Goal: Task Accomplishment & Management: Complete application form

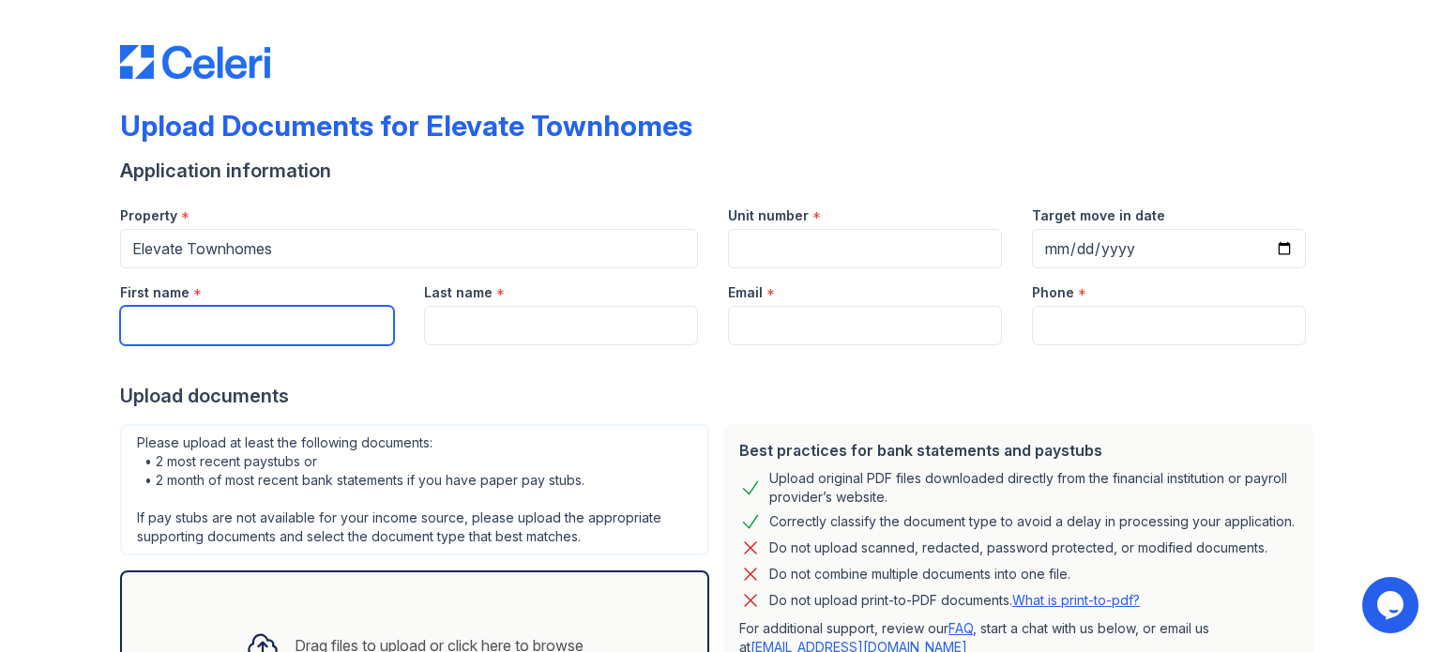
click at [319, 326] on input "First name" at bounding box center [257, 325] width 274 height 39
type input "[PERSON_NAME]"
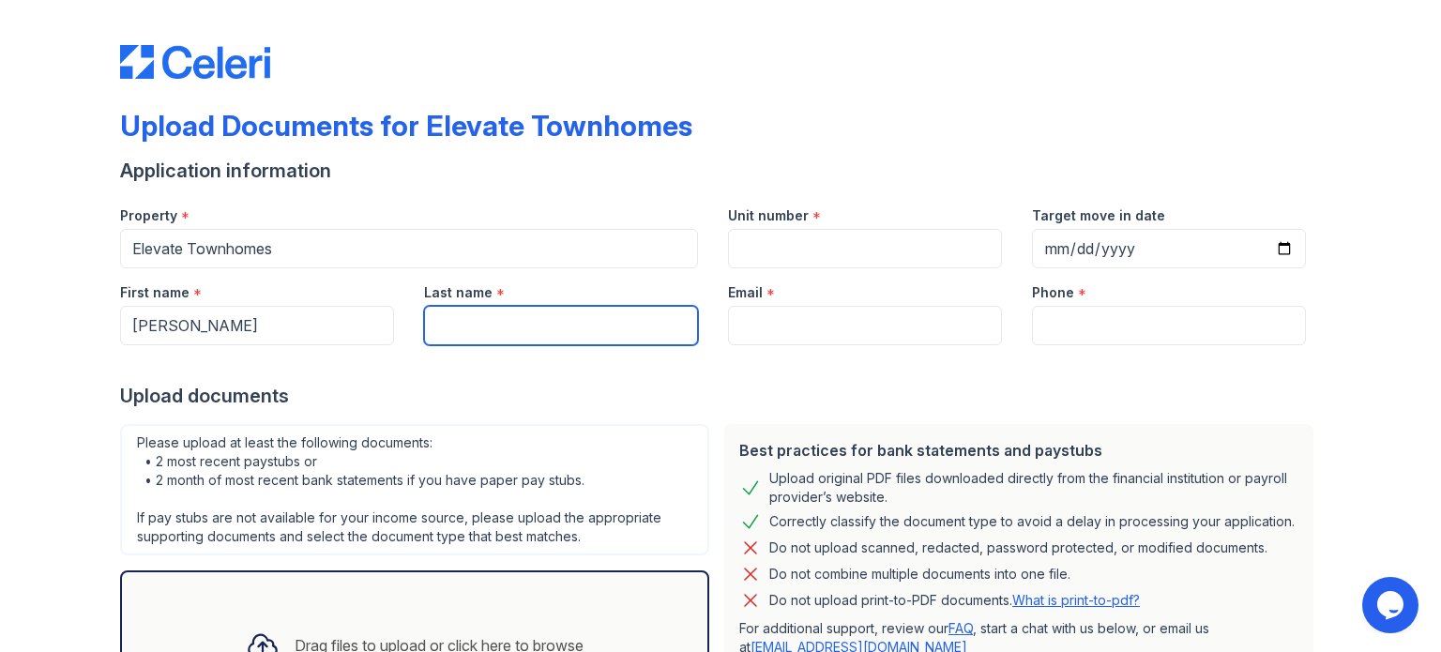
click at [442, 335] on input "Last name" at bounding box center [561, 325] width 274 height 39
type input "[PERSON_NAME]"
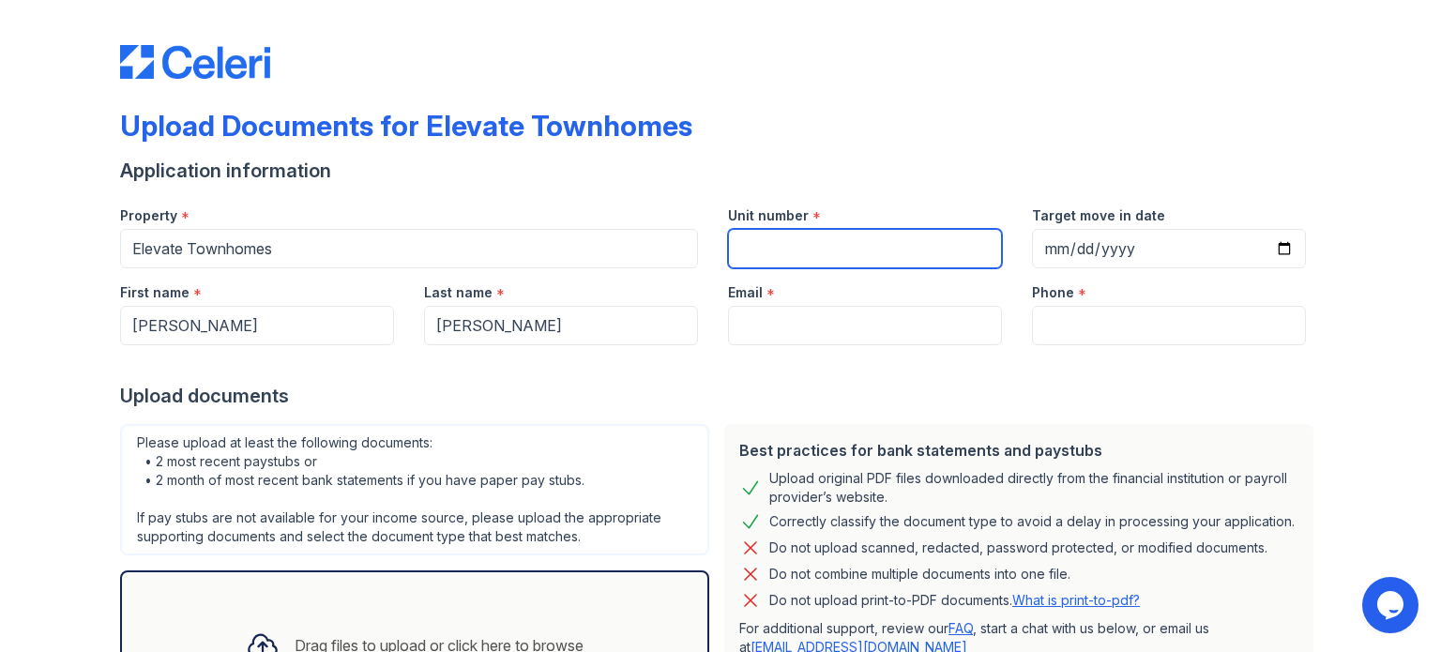
click at [771, 230] on input "Unit number" at bounding box center [865, 248] width 274 height 39
type input "7510"
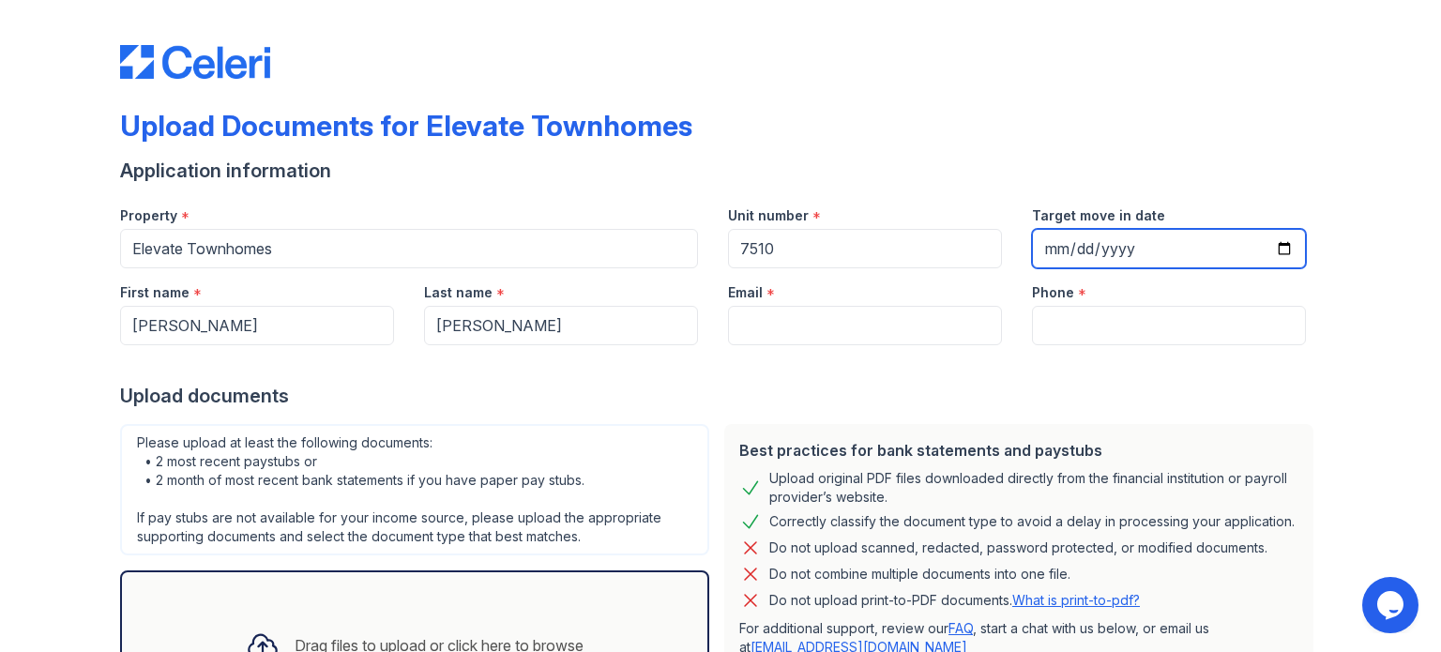
click at [1282, 250] on input "Target move in date" at bounding box center [1169, 248] width 274 height 39
type input "[DATE]"
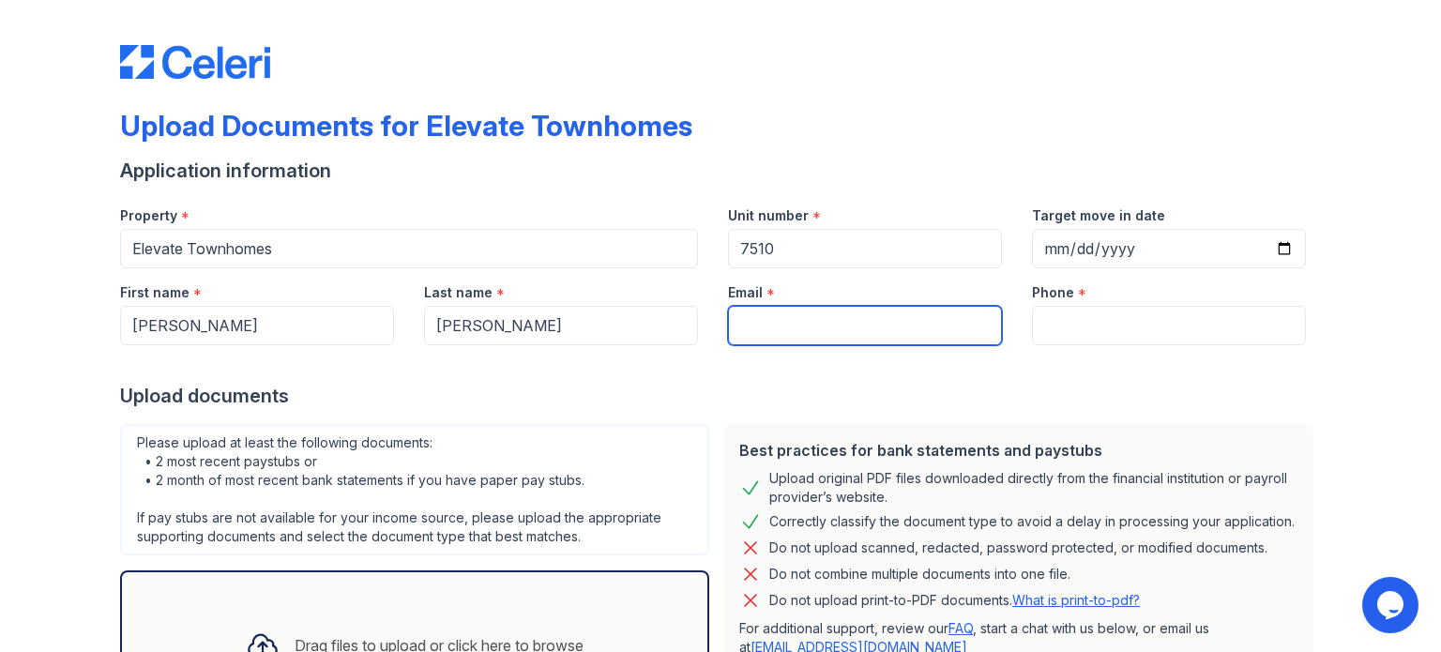
click at [838, 321] on input "Email" at bounding box center [865, 325] width 274 height 39
type input "[EMAIL_ADDRESS][DOMAIN_NAME]"
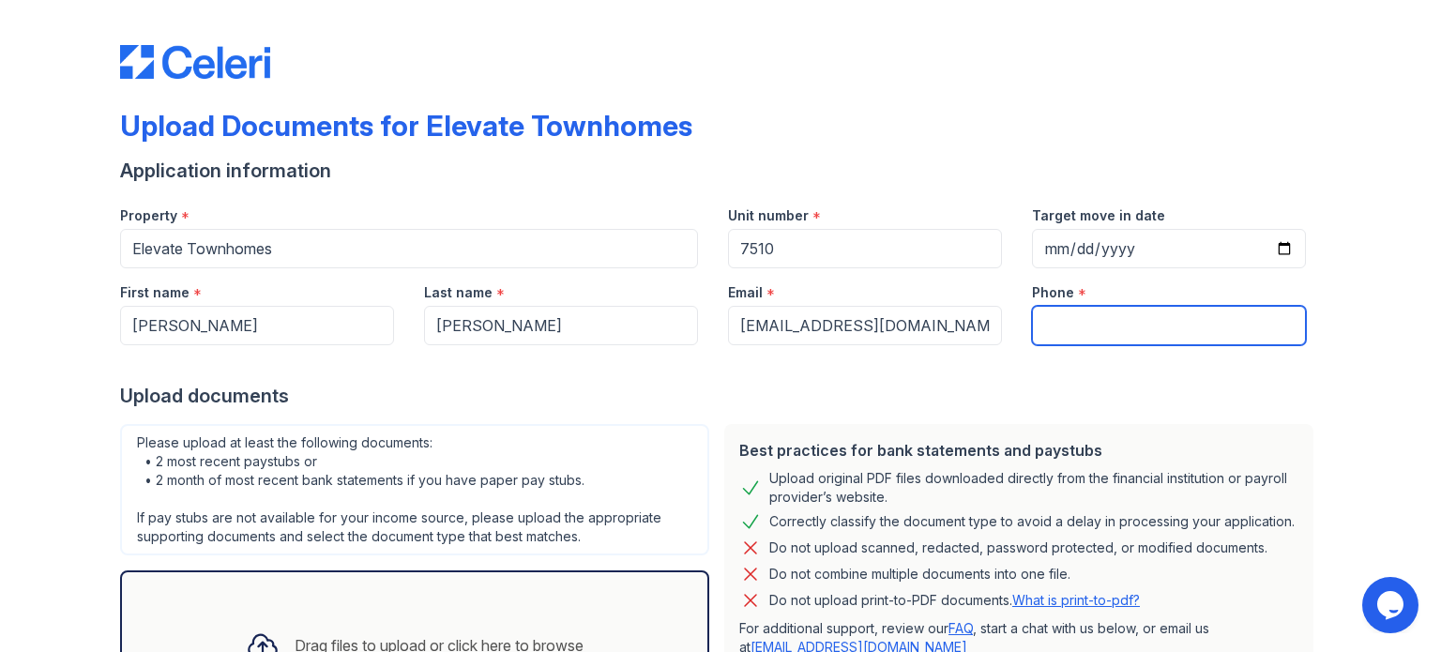
click at [1154, 329] on input "Phone" at bounding box center [1169, 325] width 274 height 39
type input "9165336356"
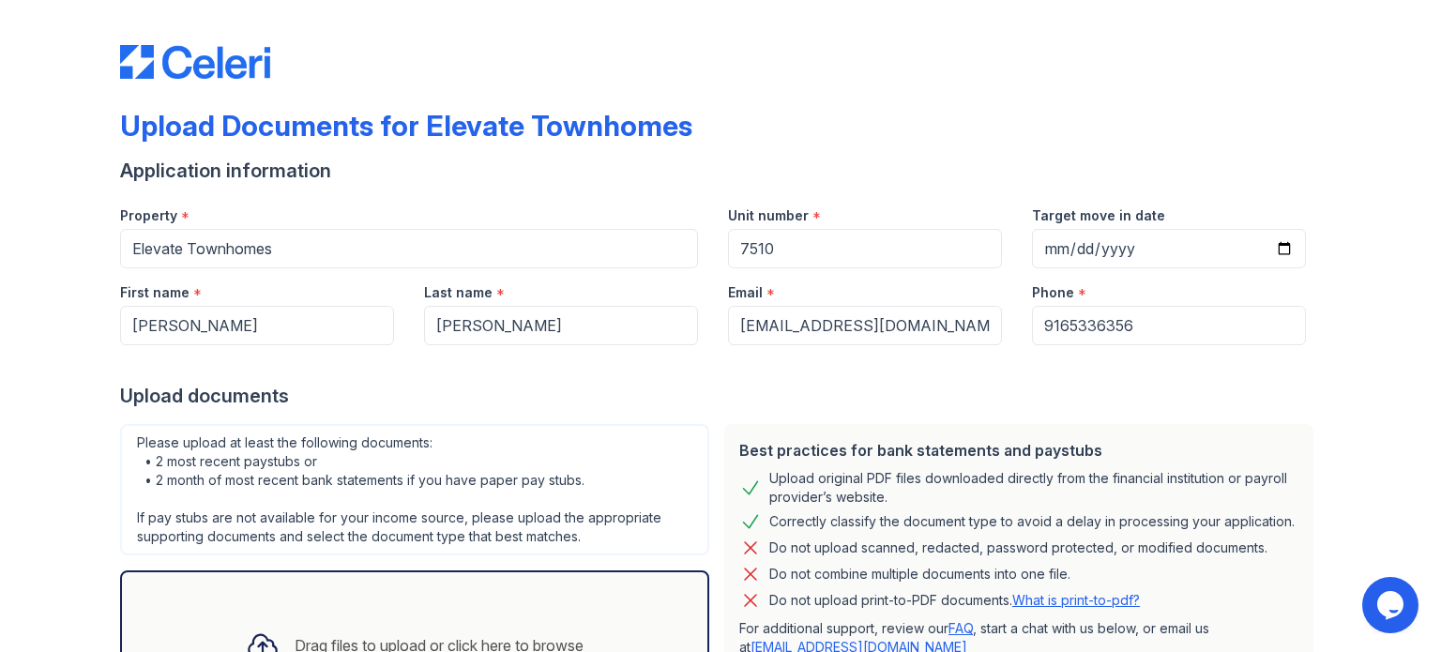
click at [1381, 382] on div "Upload Documents for Elevate Townhomes Application information Property * Eleva…" at bounding box center [720, 418] width 1381 height 837
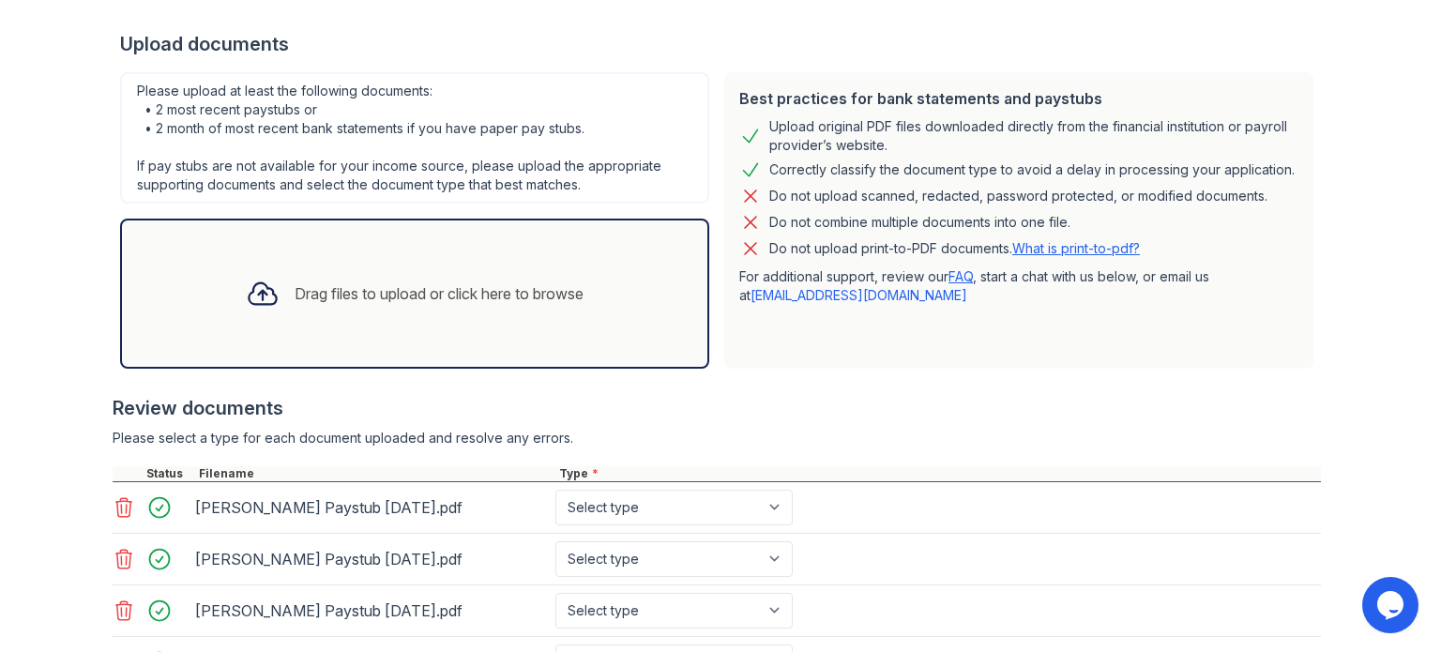
scroll to position [511, 0]
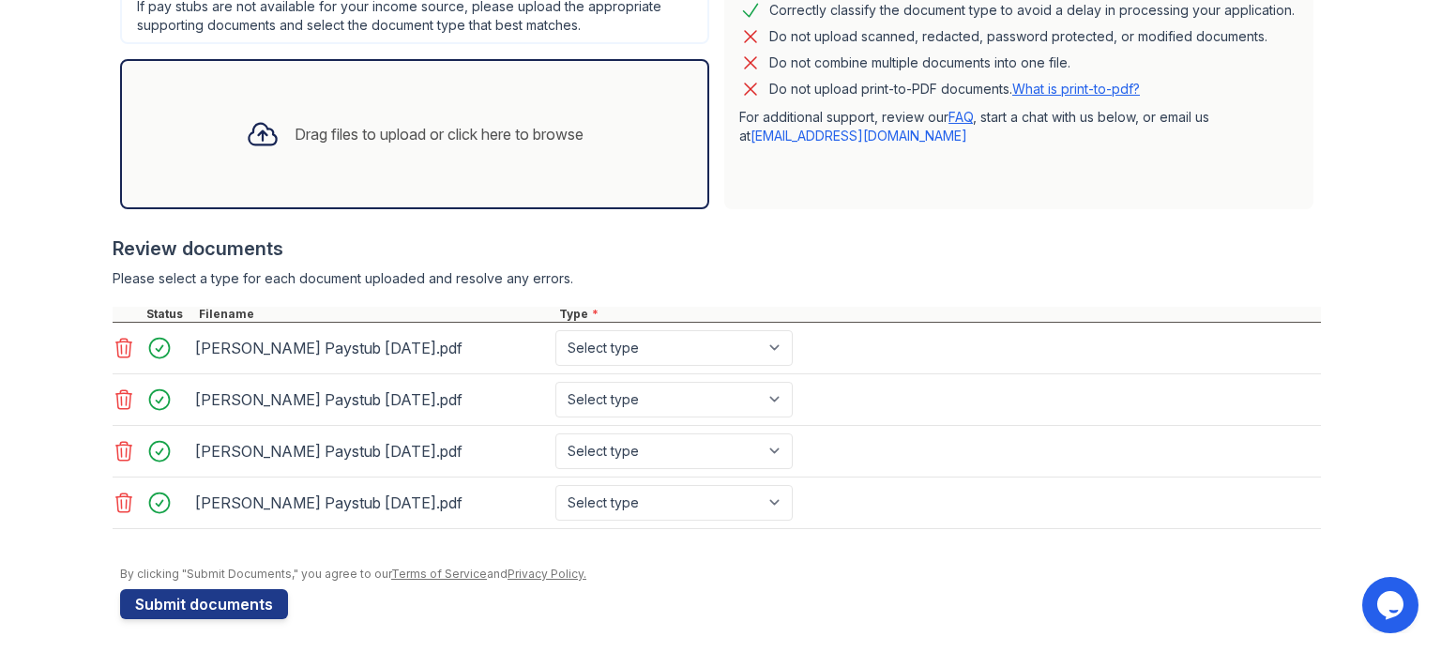
click at [117, 503] on icon at bounding box center [124, 503] width 23 height 23
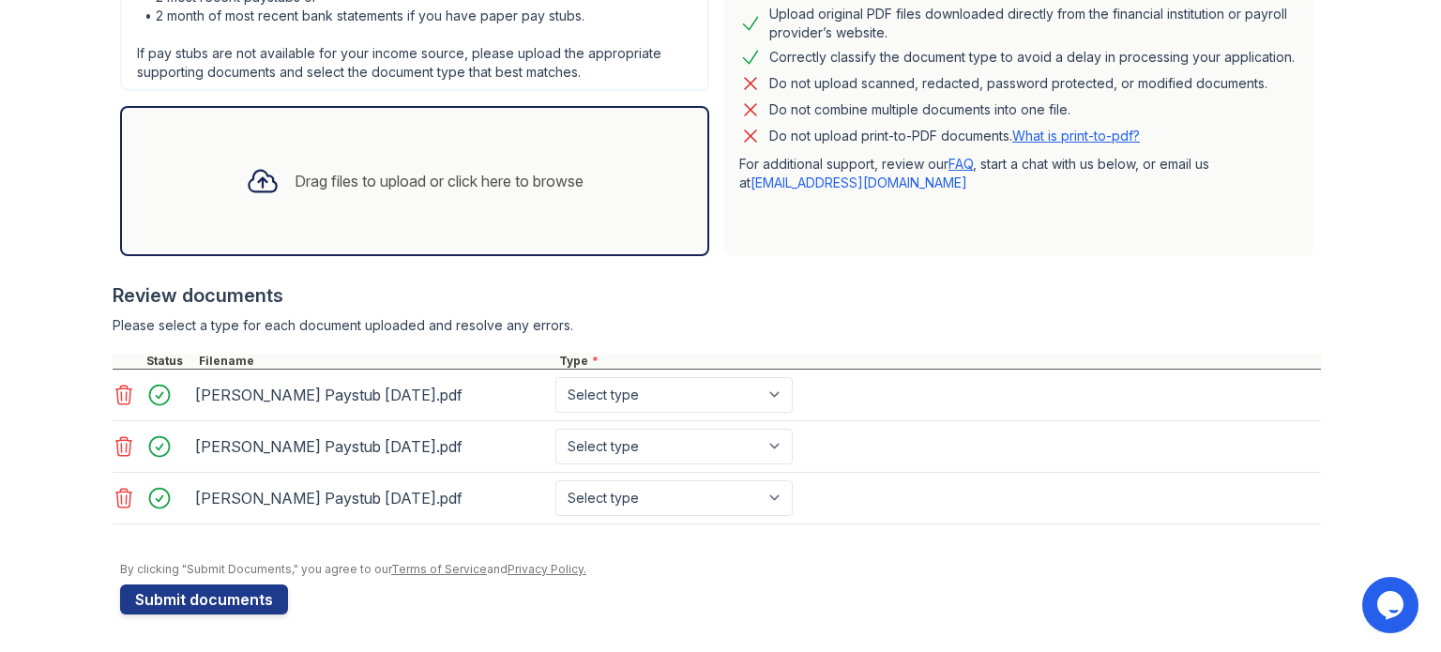
scroll to position [461, 0]
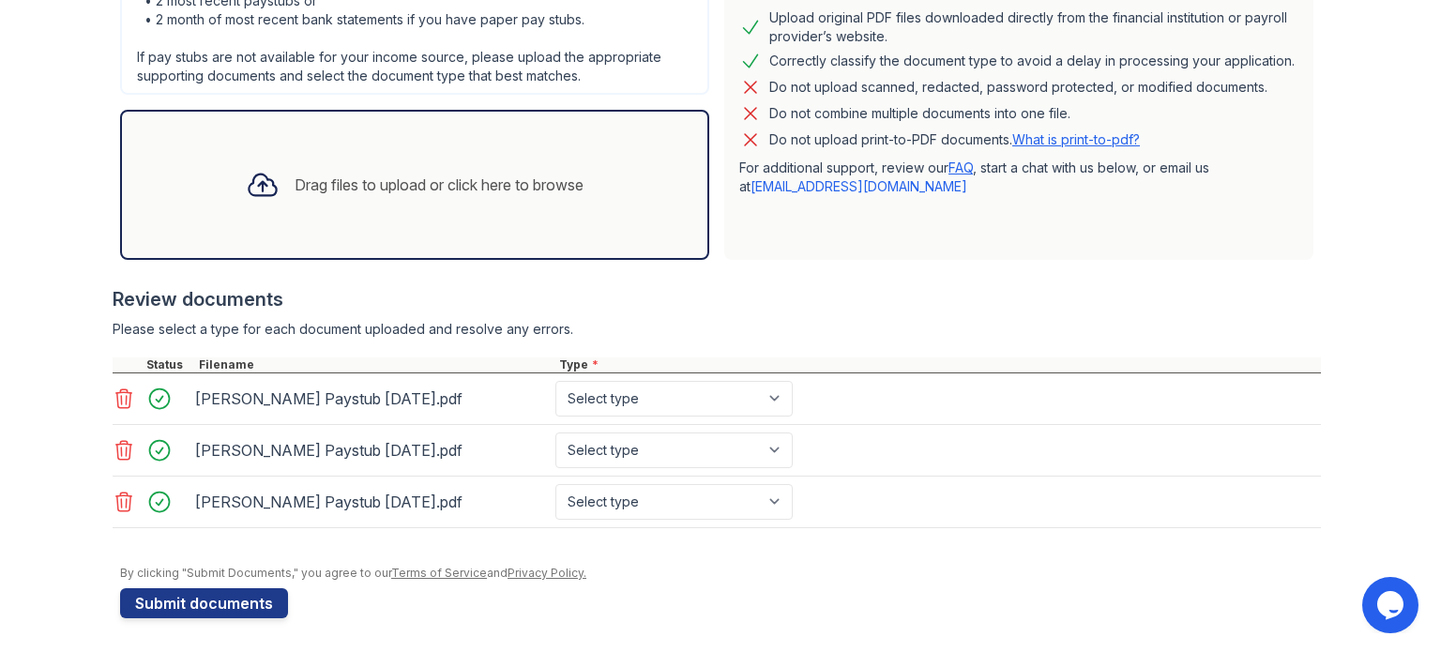
click at [113, 497] on icon at bounding box center [124, 502] width 23 height 23
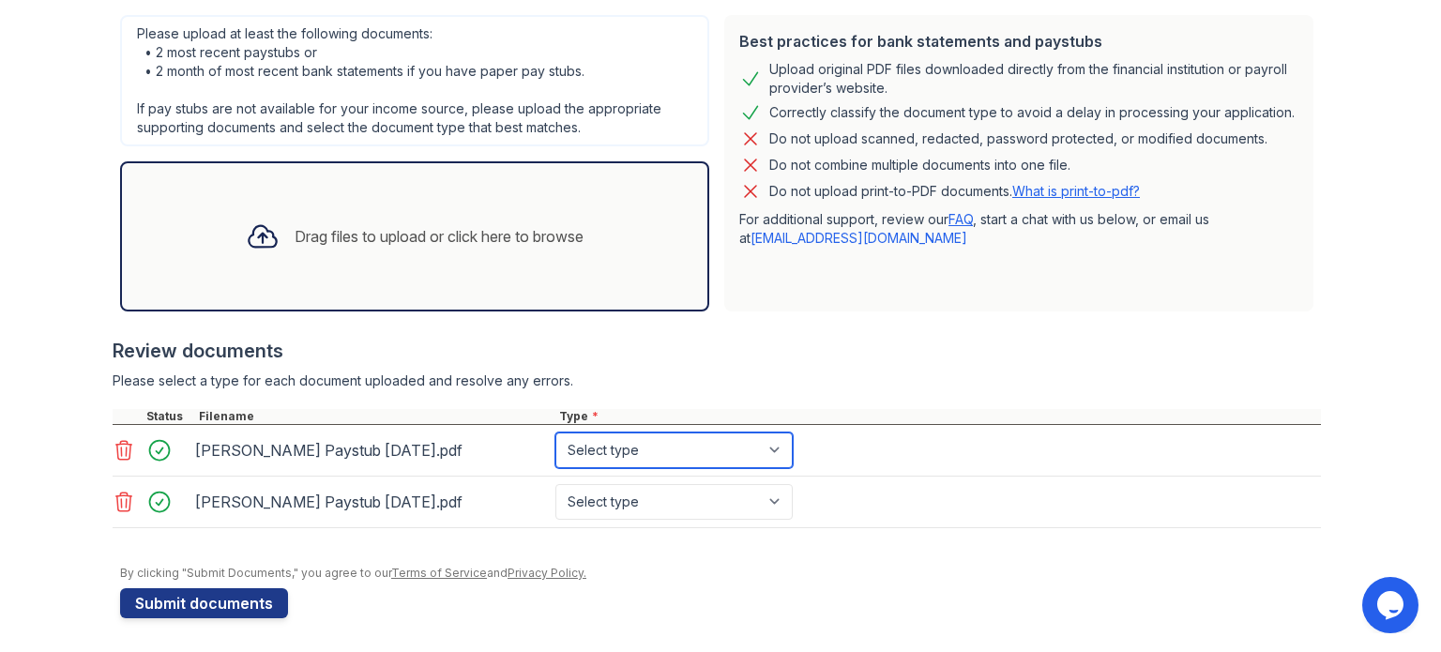
click at [690, 443] on select "Select type Paystub Bank Statement Offer Letter Tax Documents Benefit Award Let…" at bounding box center [673, 450] width 237 height 36
select select "paystub"
click at [555, 432] on select "Select type Paystub Bank Statement Offer Letter Tax Documents Benefit Award Let…" at bounding box center [673, 450] width 237 height 36
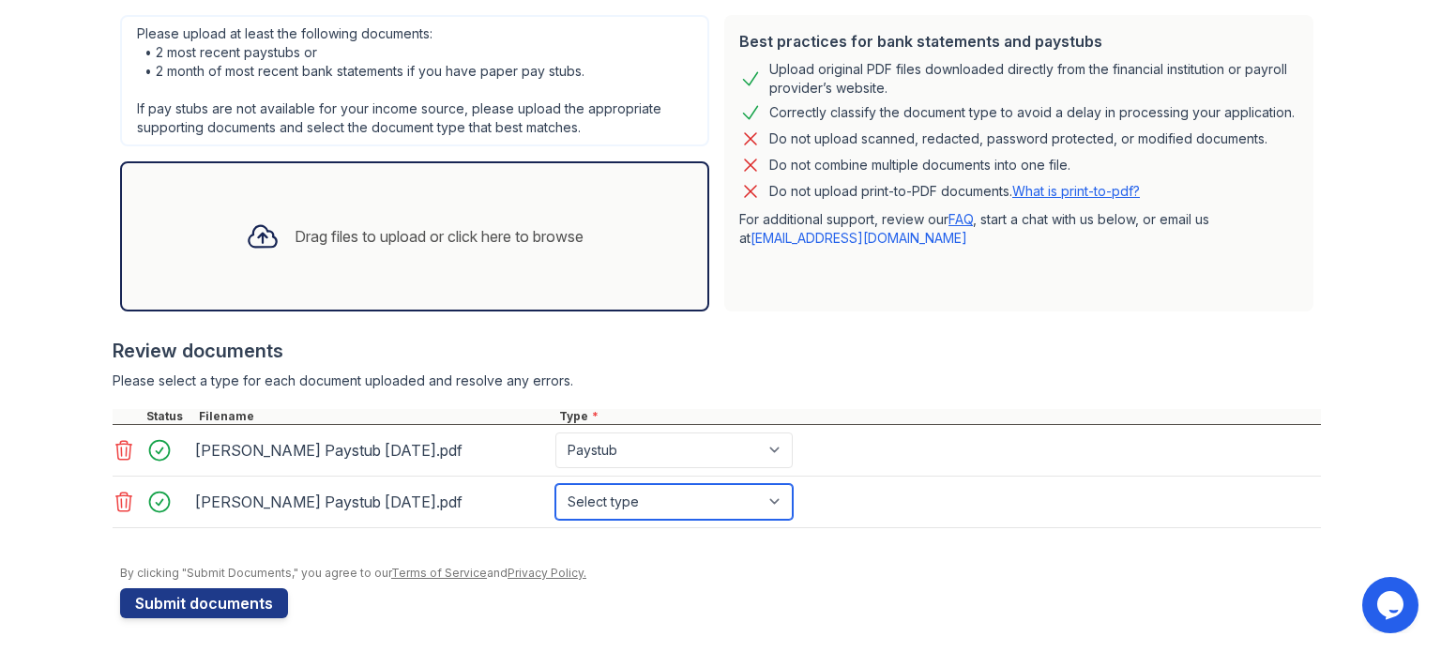
click at [702, 495] on select "Select type Paystub Bank Statement Offer Letter Tax Documents Benefit Award Let…" at bounding box center [673, 502] width 237 height 36
select select "paystub"
click at [555, 484] on select "Select type Paystub Bank Statement Offer Letter Tax Documents Benefit Award Let…" at bounding box center [673, 502] width 237 height 36
click at [1090, 536] on div at bounding box center [717, 537] width 1208 height 19
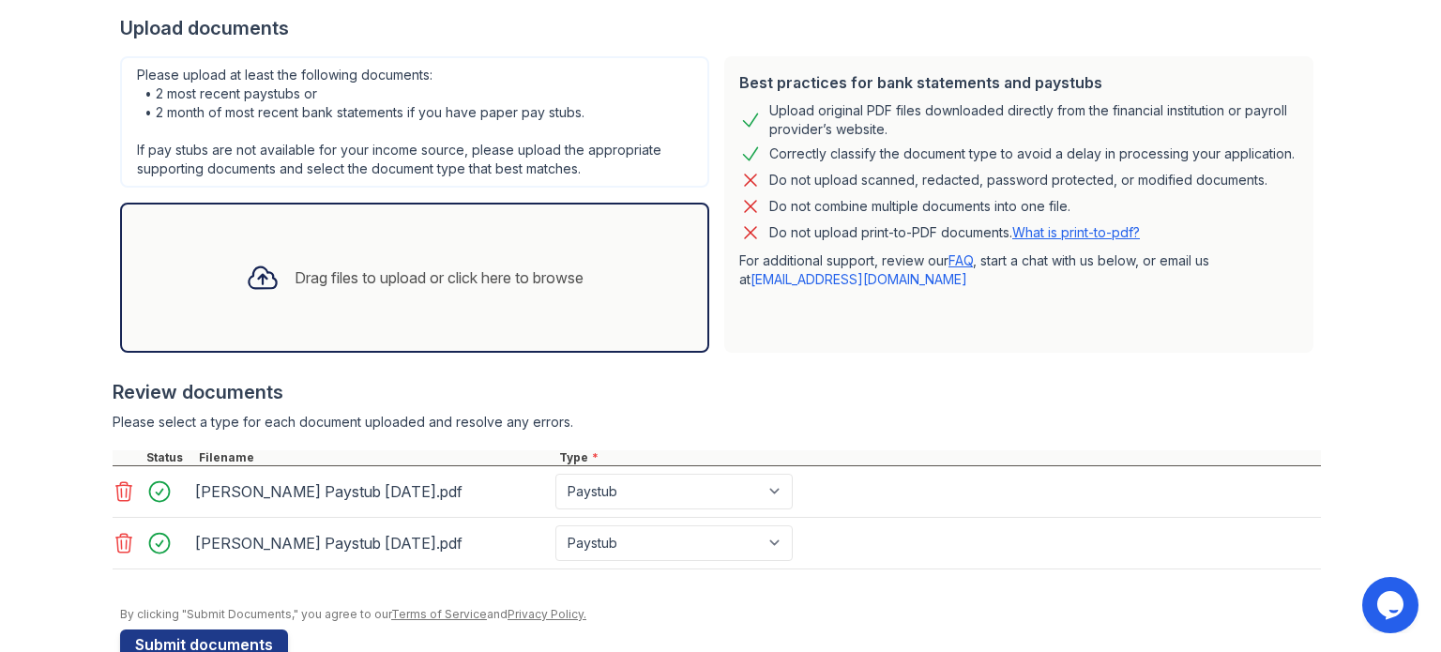
scroll to position [367, 0]
click at [238, 636] on button "Submit documents" at bounding box center [204, 645] width 168 height 30
